Goal: Navigation & Orientation: Find specific page/section

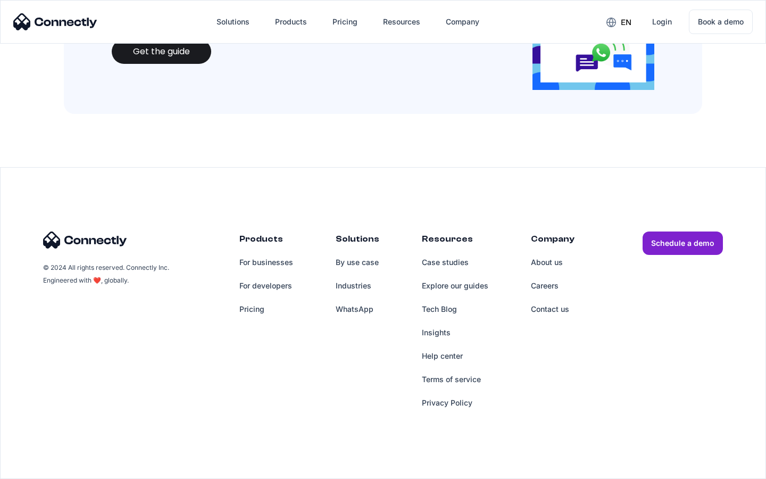
scroll to position [1156, 0]
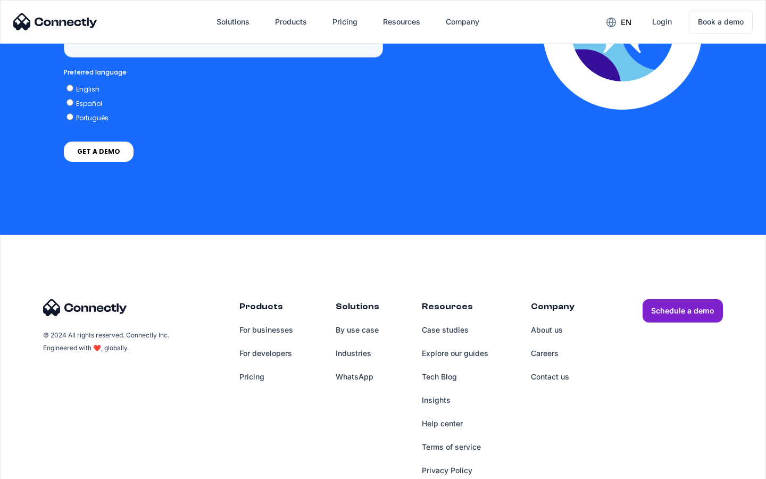
scroll to position [2698, 0]
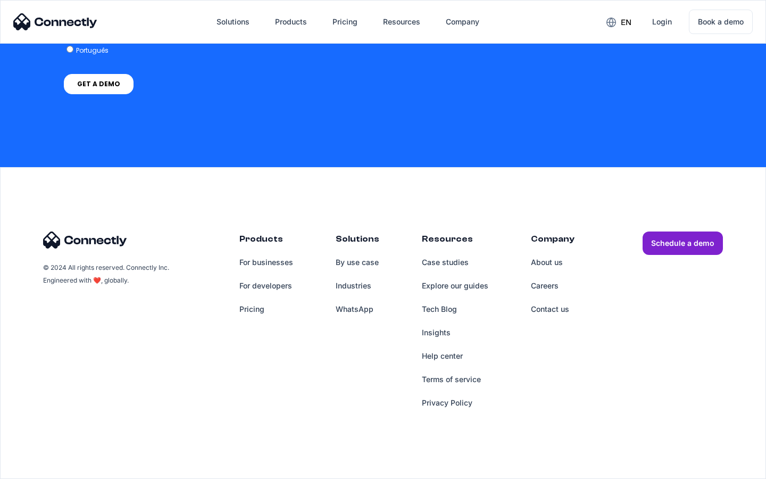
scroll to position [3092, 0]
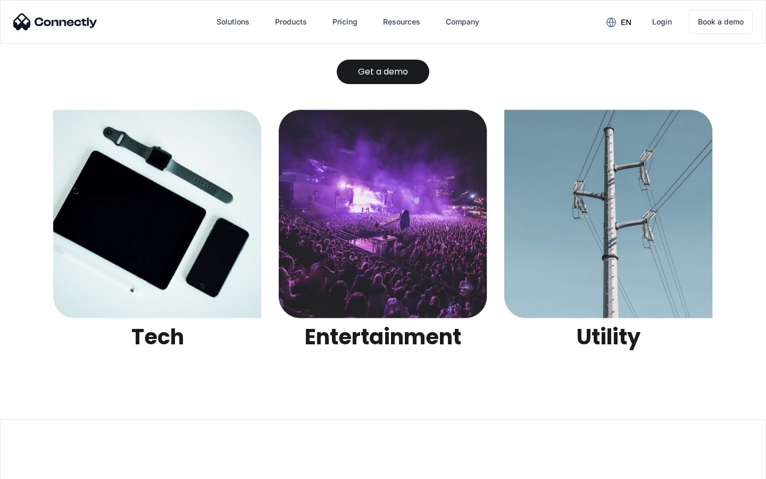
scroll to position [3355, 0]
